Goal: Task Accomplishment & Management: Manage account settings

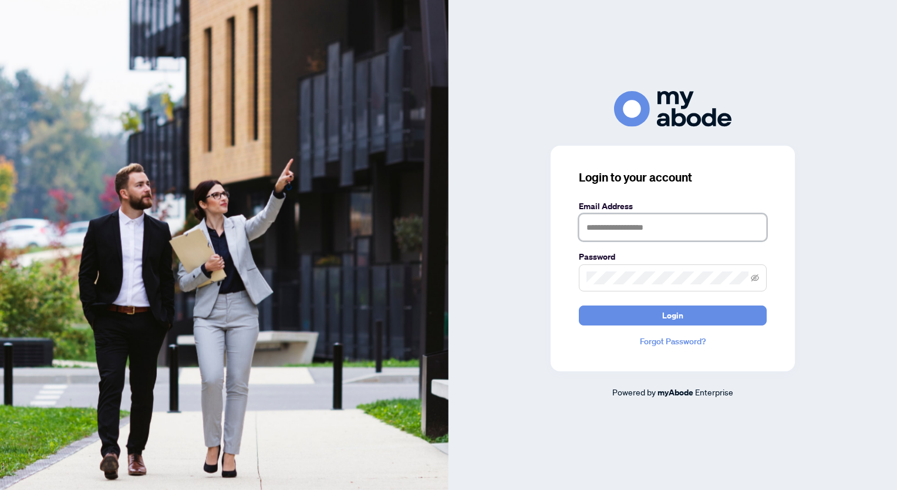
drag, startPoint x: 624, startPoint y: 225, endPoint x: 626, endPoint y: 235, distance: 10.3
click at [624, 225] on input "text" at bounding box center [673, 227] width 188 height 27
type input "**********"
click at [579, 305] on button "Login" at bounding box center [673, 315] width 188 height 20
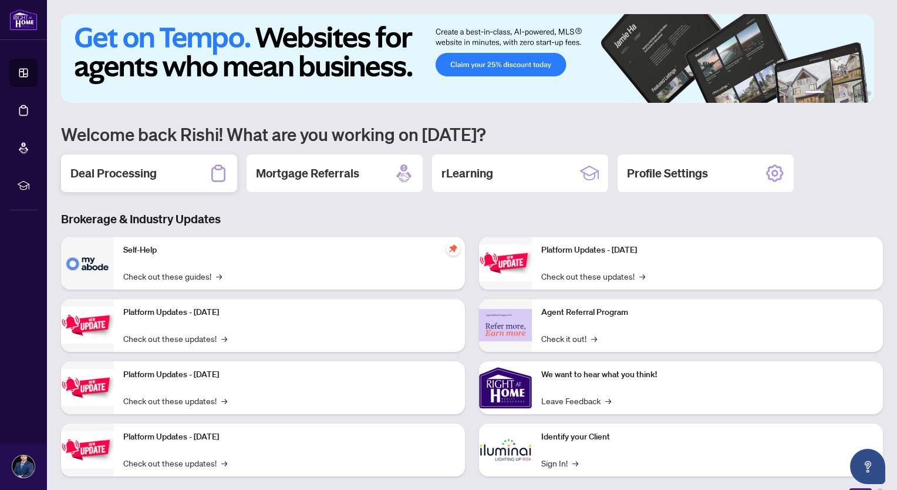
click at [120, 171] on h2 "Deal Processing" at bounding box center [113, 173] width 86 height 16
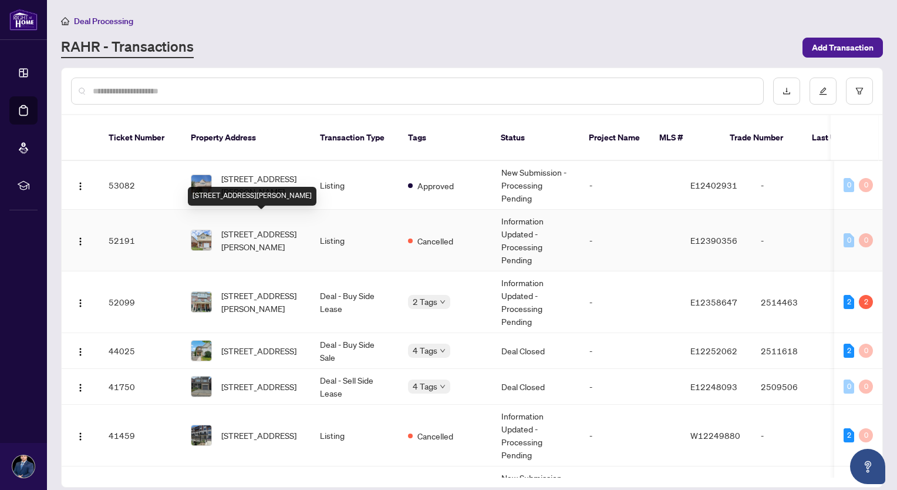
click at [262, 227] on span "[STREET_ADDRESS][PERSON_NAME]" at bounding box center [261, 240] width 80 height 26
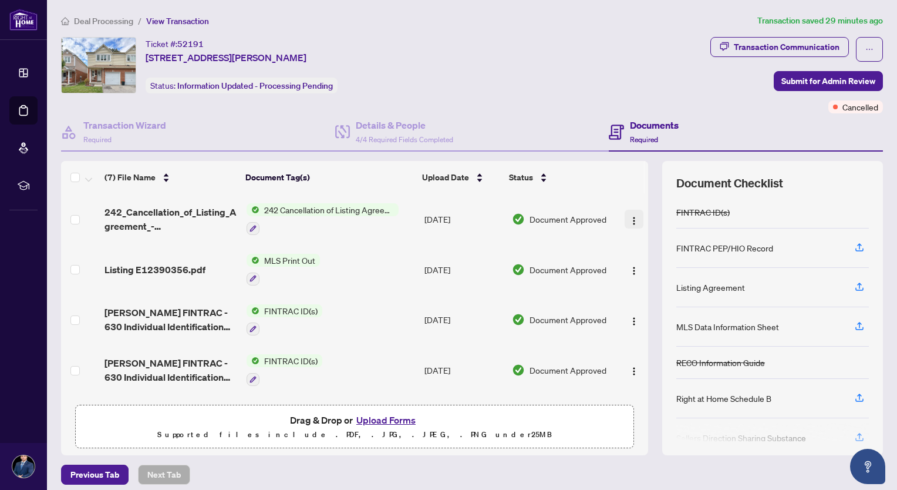
click at [629, 216] on img "button" at bounding box center [633, 220] width 9 height 9
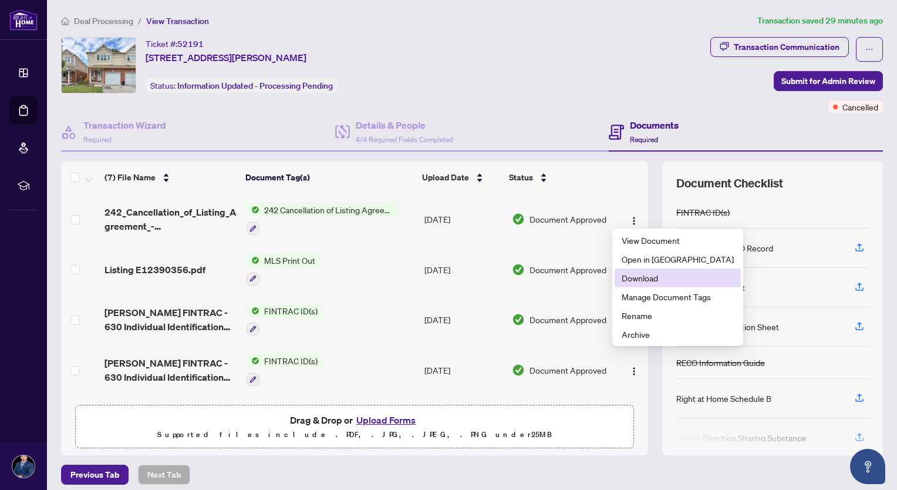
click at [645, 282] on span "Download" at bounding box center [678, 277] width 112 height 13
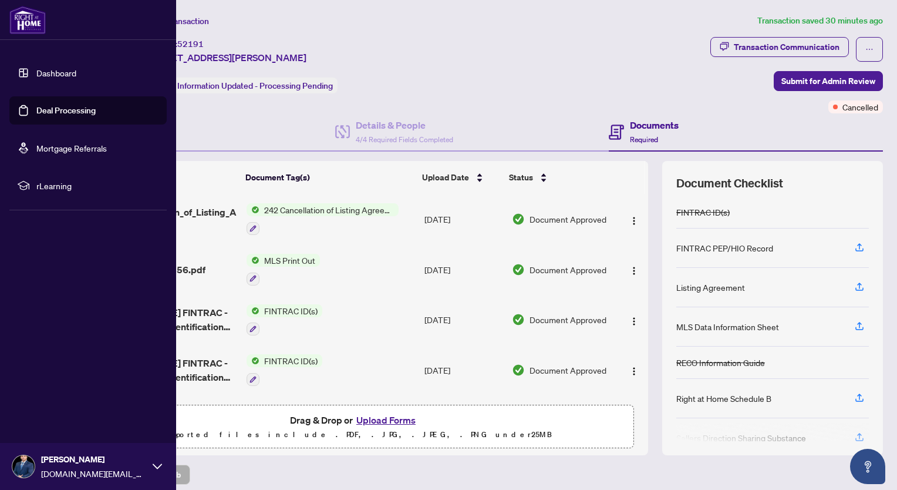
click at [22, 459] on img at bounding box center [23, 466] width 22 height 22
click at [49, 395] on span "Logout" at bounding box center [47, 396] width 26 height 19
